Goal: Navigation & Orientation: Understand site structure

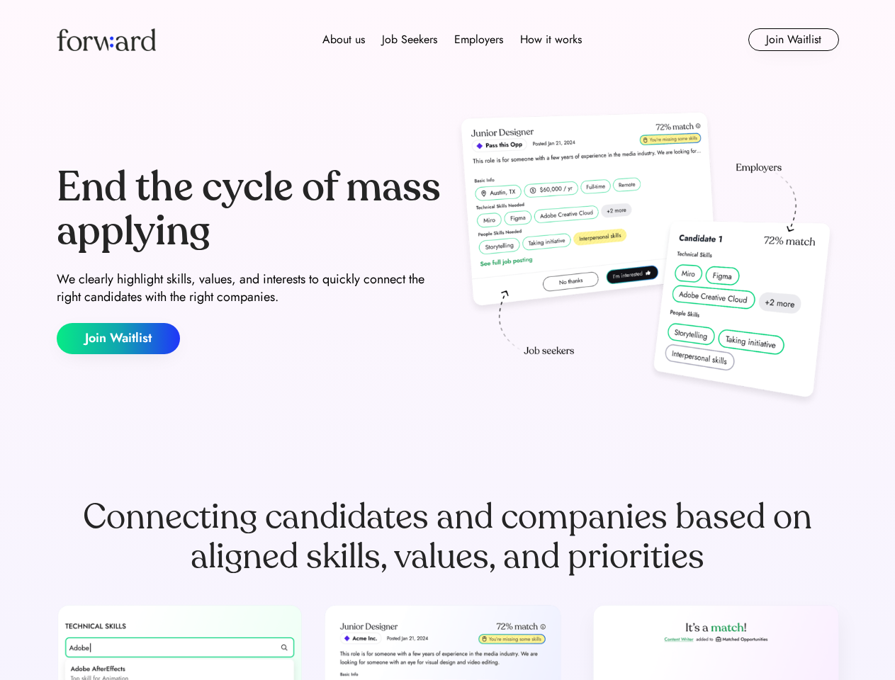
click at [447, 340] on div "End the cycle of mass applying We clearly highlight skills, values, and interes…" at bounding box center [448, 260] width 782 height 305
click at [448, 40] on div "About us Job Seekers Employers How it works" at bounding box center [452, 39] width 558 height 17
click at [106, 40] on img at bounding box center [106, 39] width 99 height 23
click at [452, 40] on div "About us Job Seekers Employers How it works" at bounding box center [452, 39] width 558 height 17
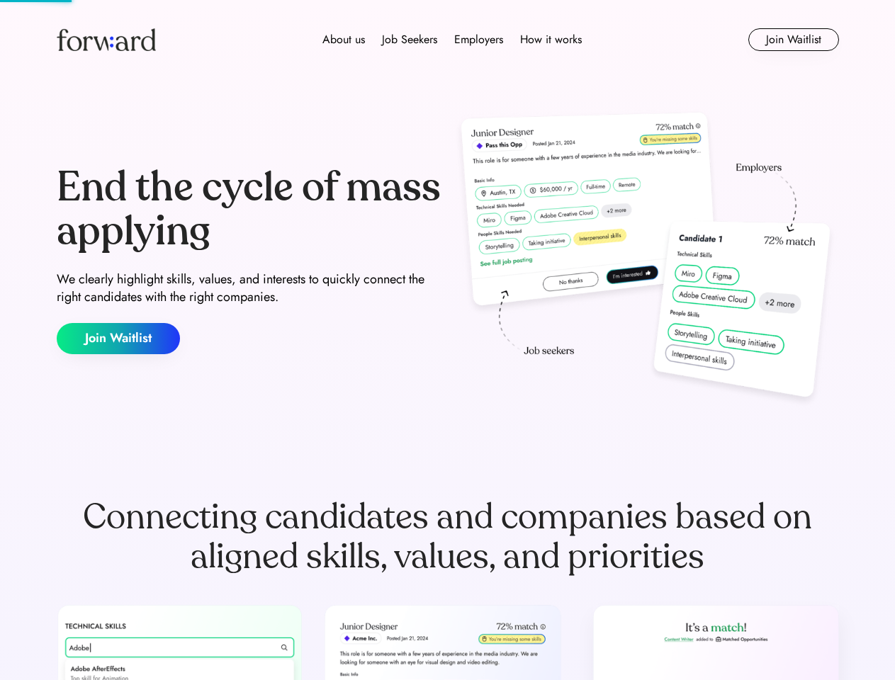
click at [344, 40] on div "About us" at bounding box center [343, 39] width 42 height 17
click at [409, 40] on div "Job Seekers" at bounding box center [409, 39] width 55 height 17
click at [478, 40] on div "Employers" at bounding box center [478, 39] width 49 height 17
click at [550, 40] on div "How it works" at bounding box center [551, 39] width 62 height 17
click at [793, 40] on button "Join Waitlist" at bounding box center [793, 39] width 91 height 23
